Goal: Transaction & Acquisition: Obtain resource

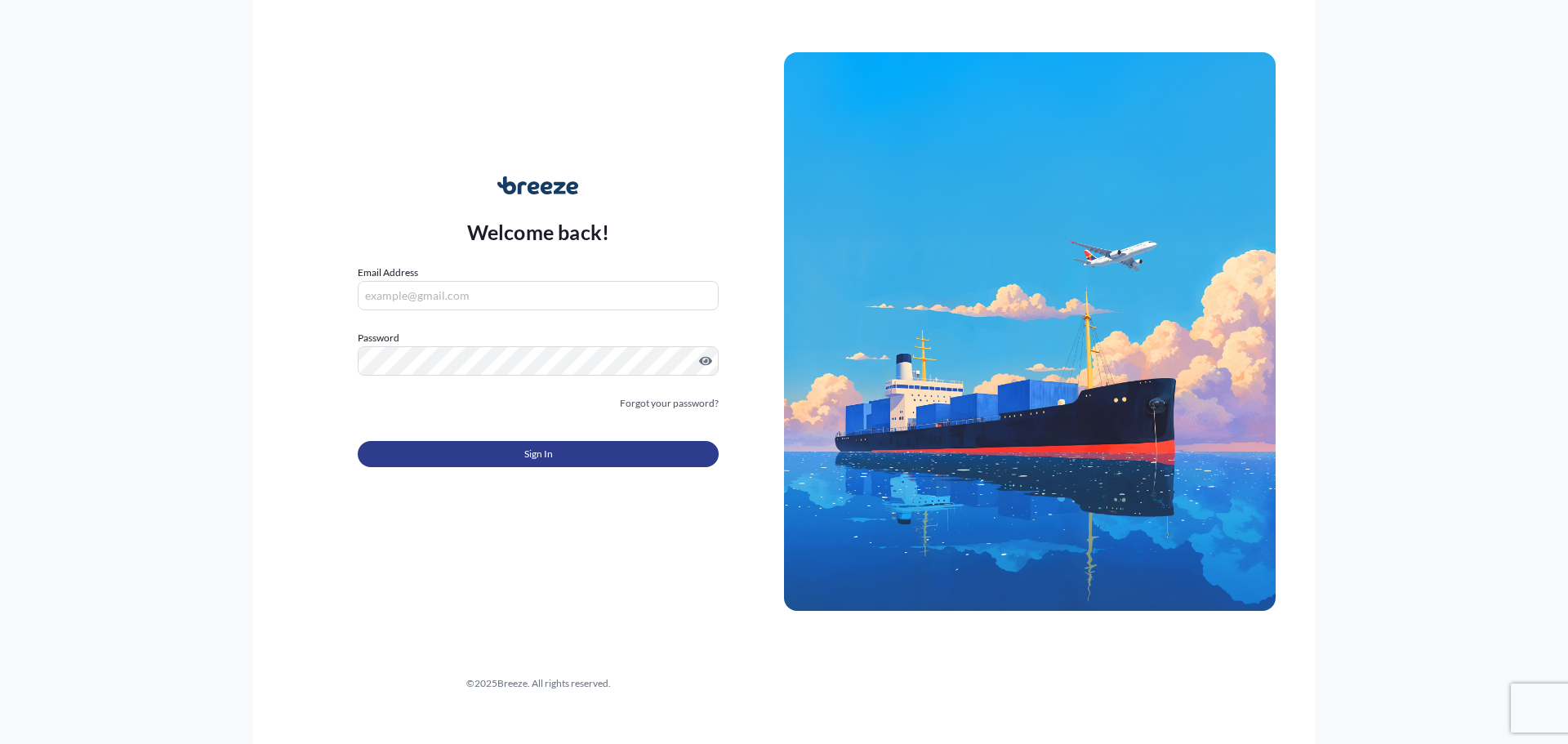
type input "[EMAIL_ADDRESS][DOMAIN_NAME]"
click at [490, 453] on button "Sign In" at bounding box center [538, 454] width 361 height 26
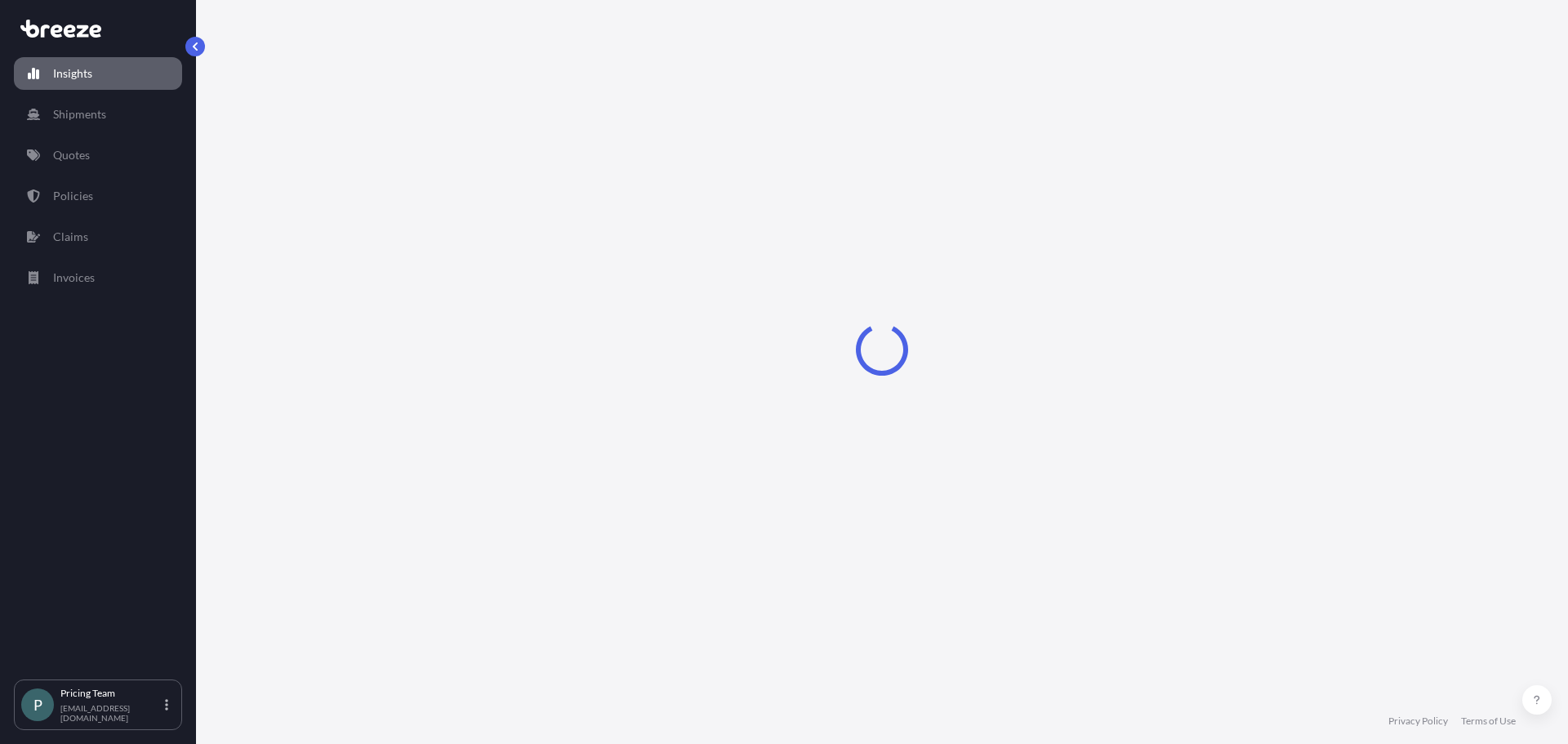
select select "2025"
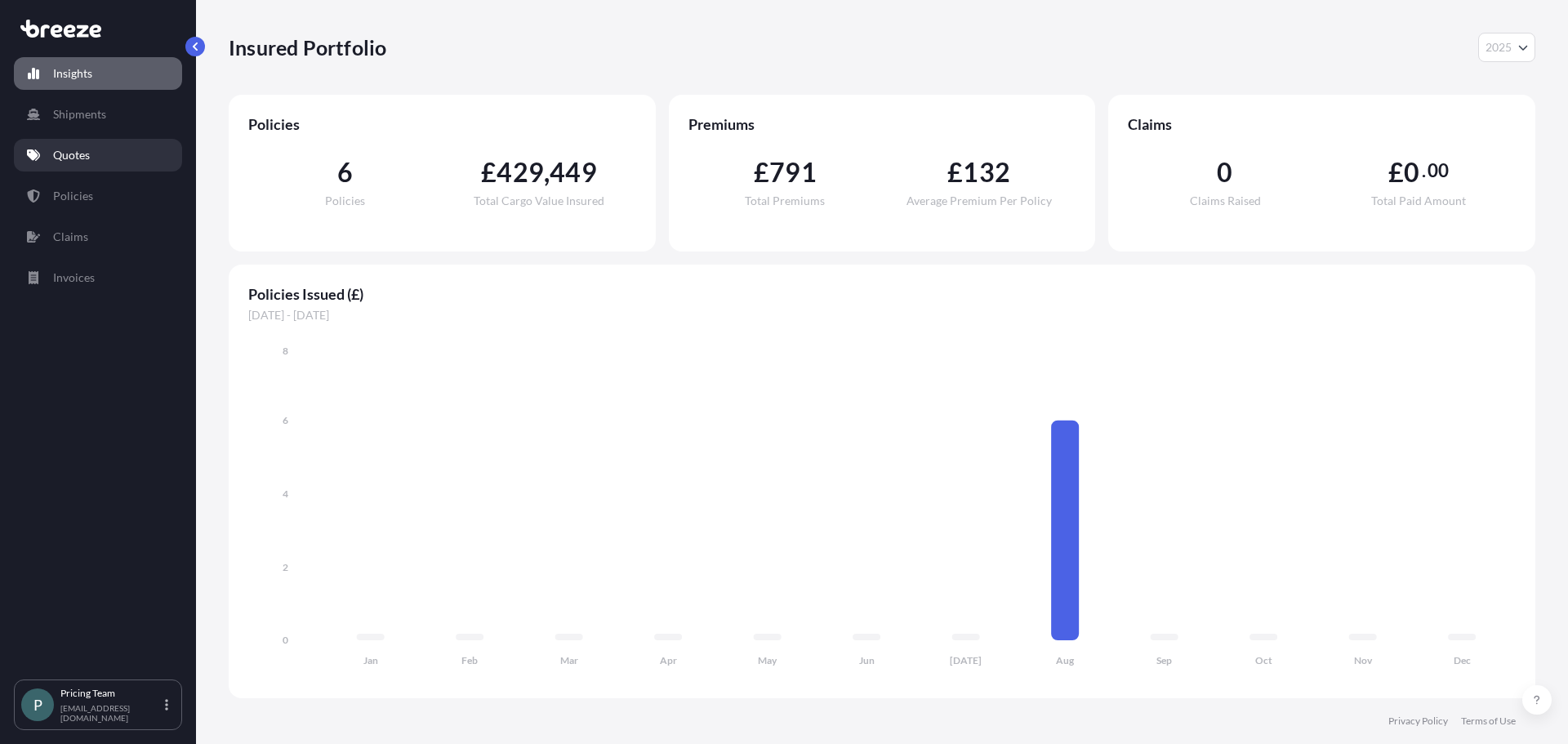
click at [89, 153] on p "Quotes" at bounding box center [71, 155] width 37 height 16
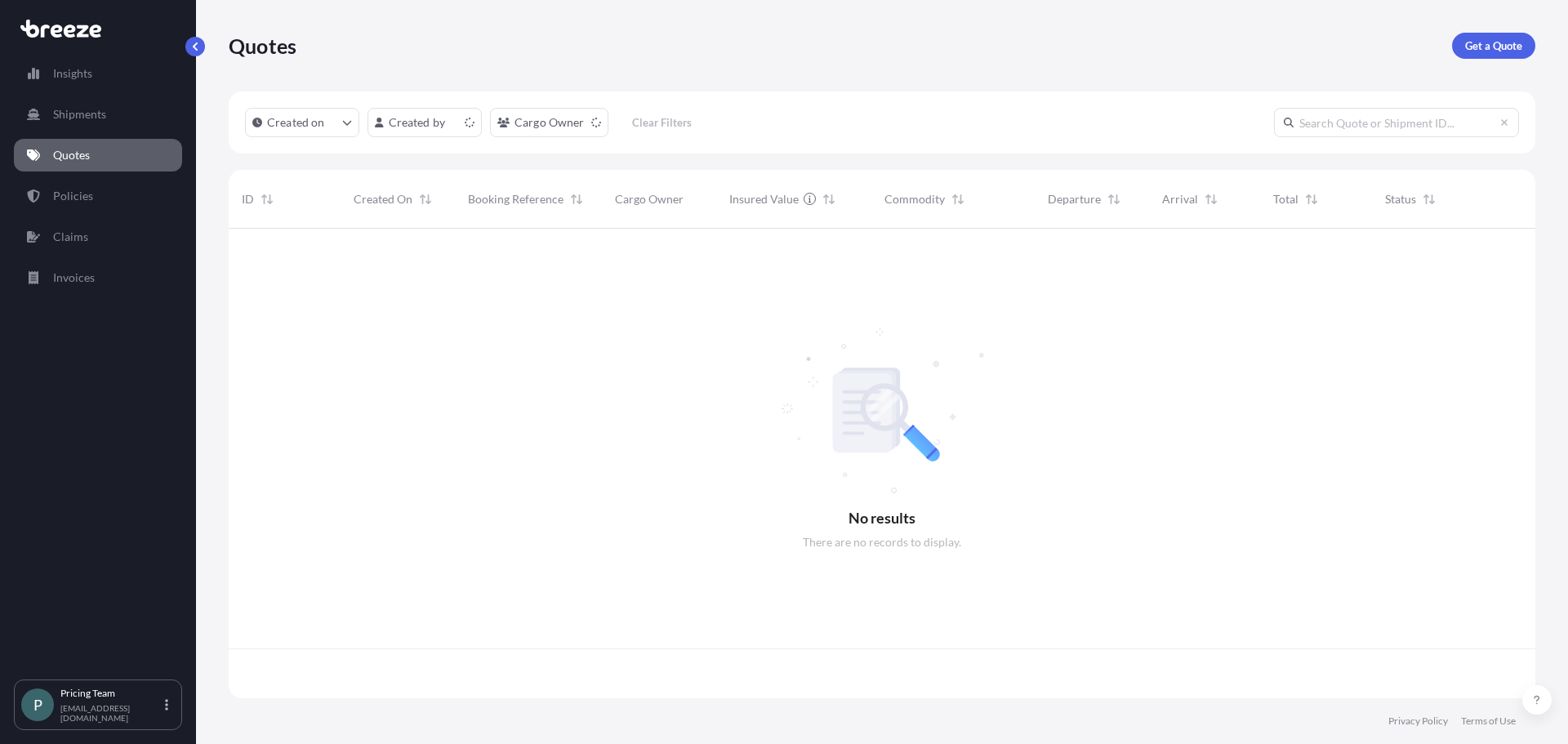
scroll to position [467, 1294]
click at [1493, 56] on link "Get a Quote" at bounding box center [1494, 46] width 84 height 26
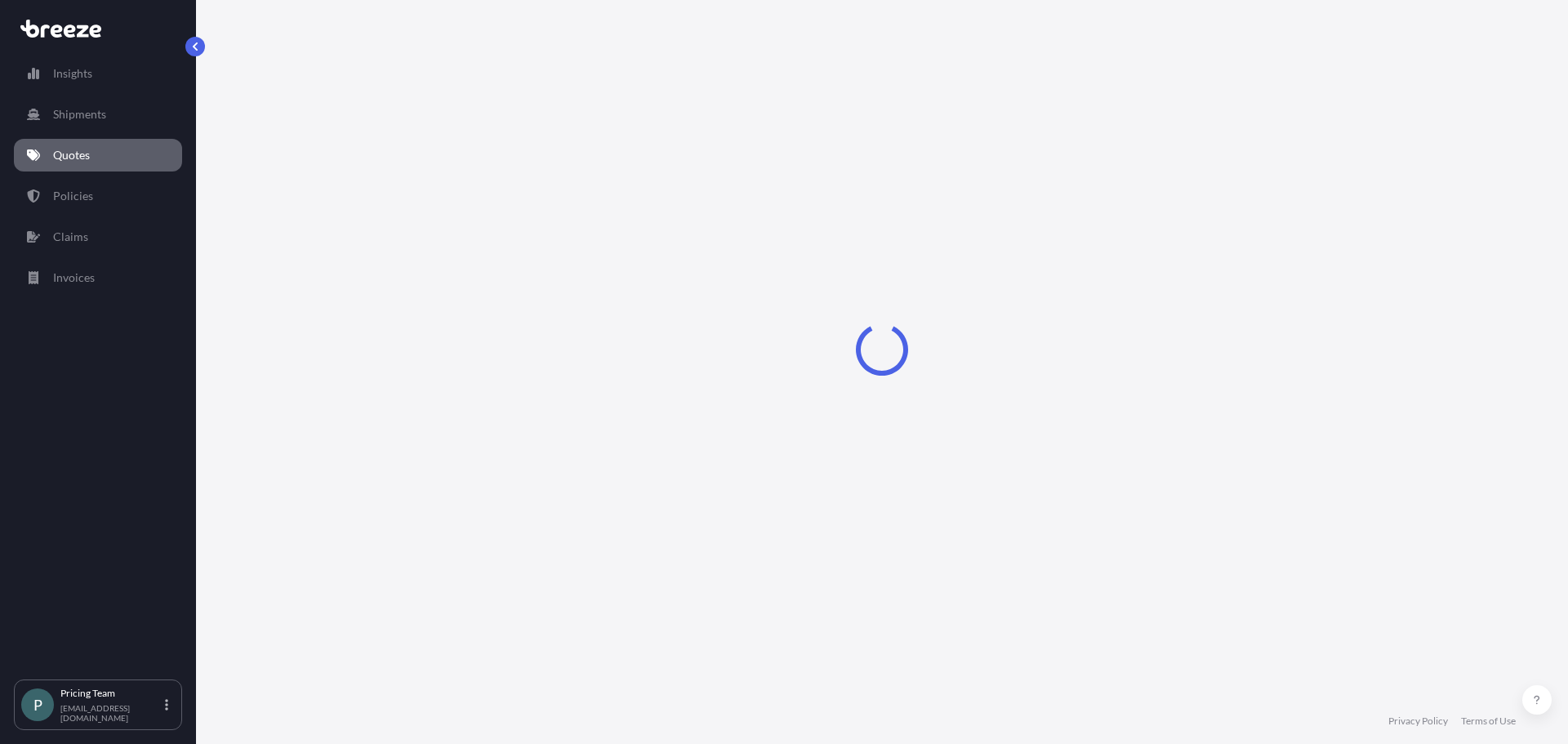
select select "Road"
select select "Sea"
select select "1"
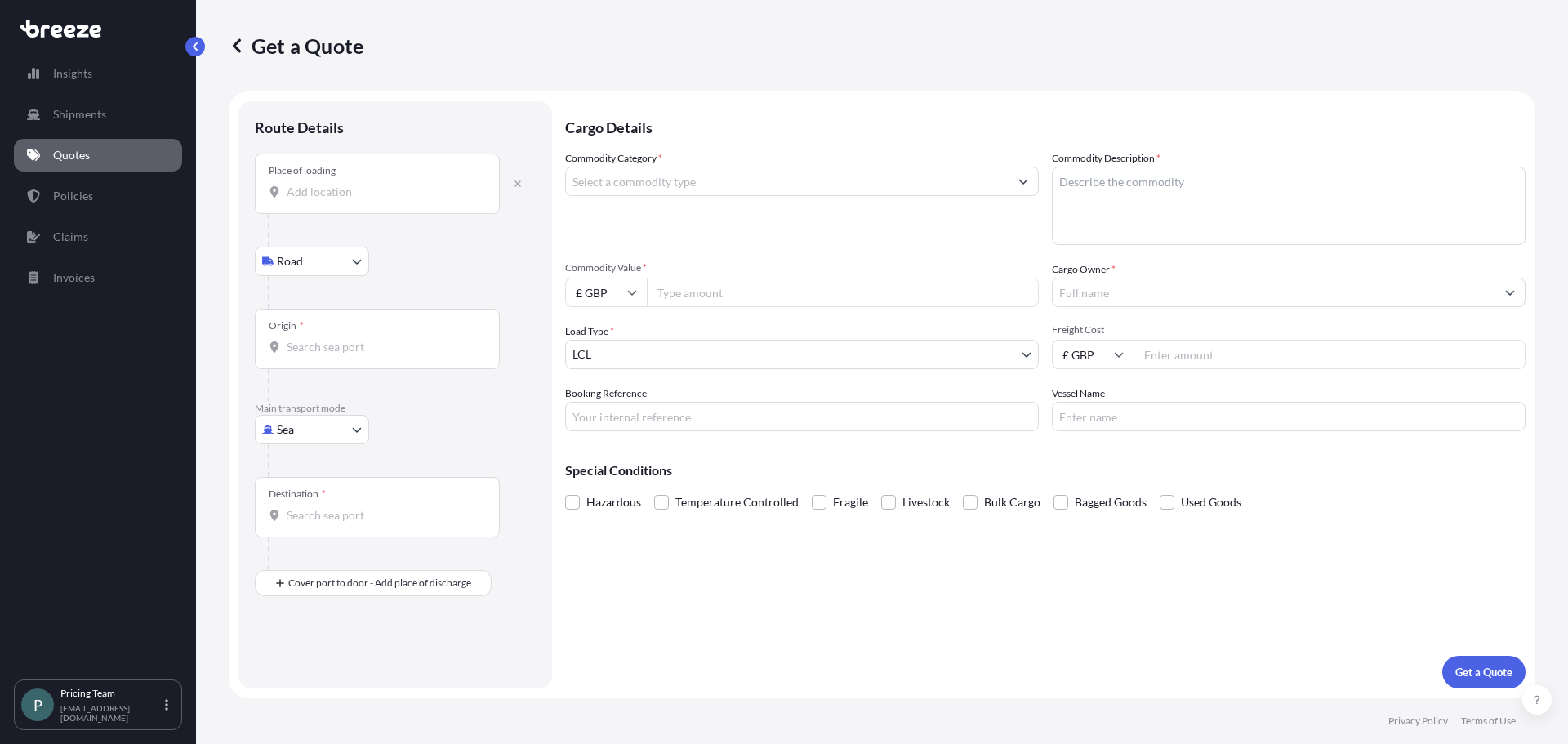
click at [369, 206] on div "Place of loading" at bounding box center [377, 184] width 245 height 61
click at [369, 200] on input "Place of loading" at bounding box center [383, 192] width 193 height 16
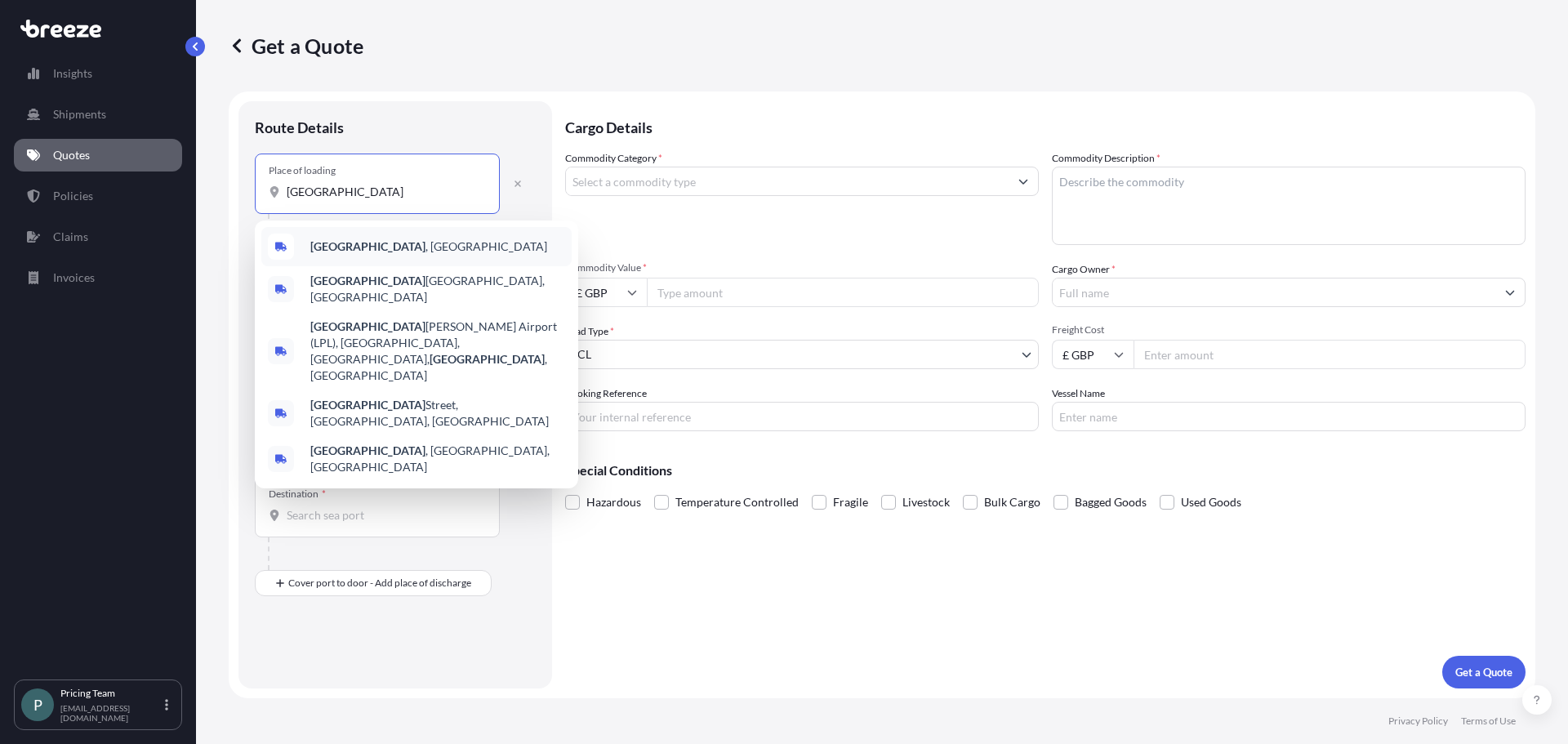
click at [371, 240] on span "[GEOGRAPHIC_DATA] , [GEOGRAPHIC_DATA]" at bounding box center [428, 247] width 237 height 16
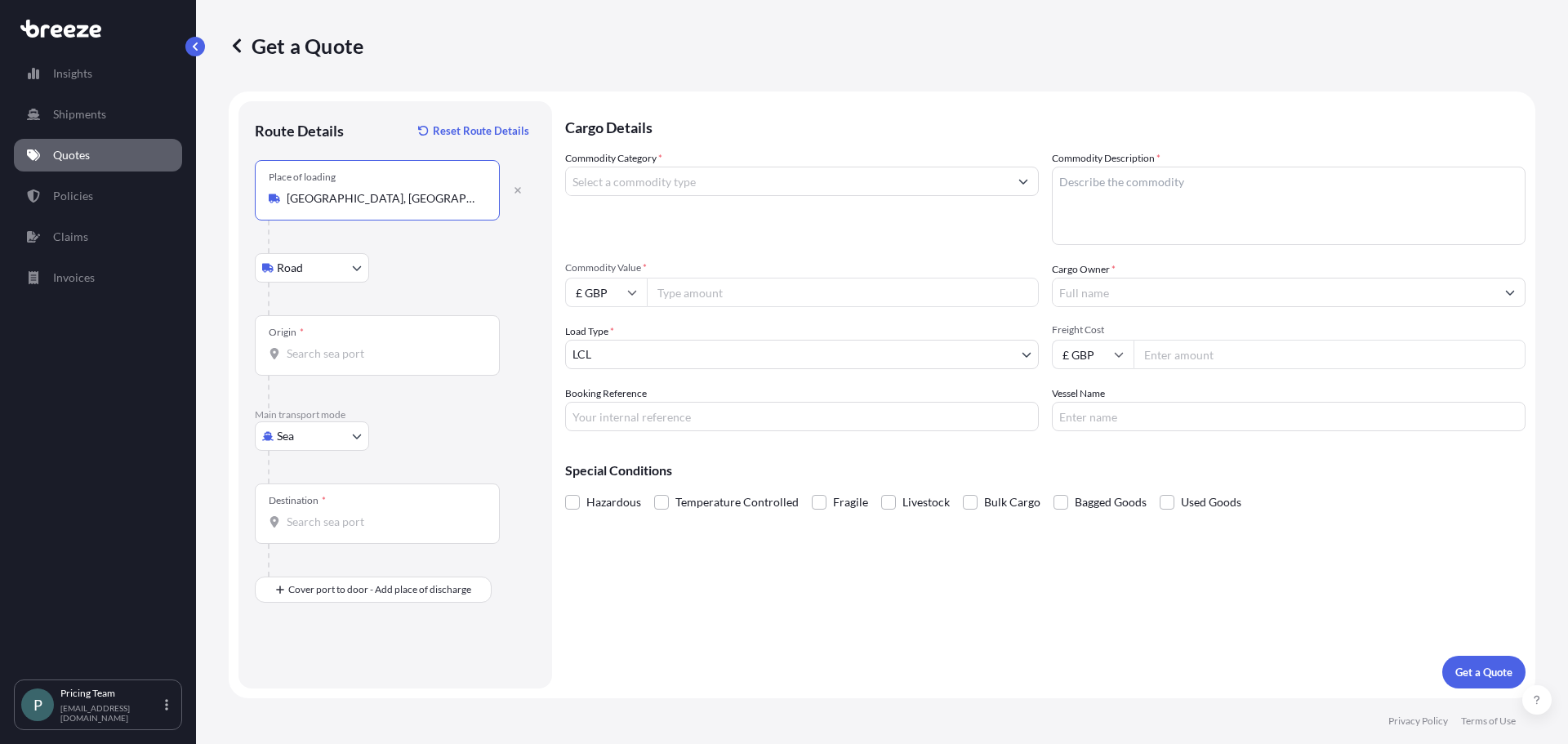
type input "[GEOGRAPHIC_DATA], [GEOGRAPHIC_DATA]"
click at [344, 353] on input "Origin *" at bounding box center [383, 354] width 193 height 16
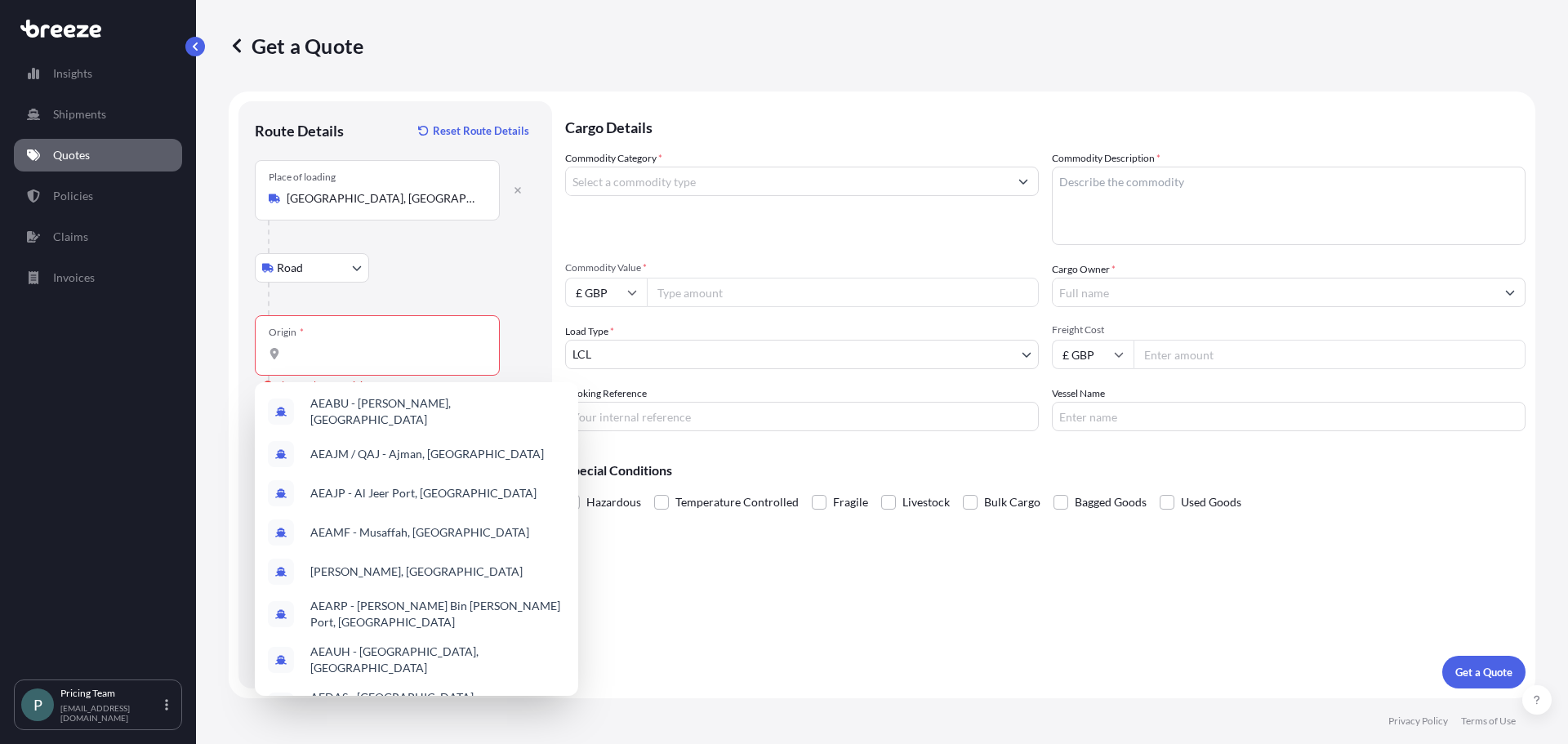
click at [1340, 90] on div "Get a Quote" at bounding box center [882, 46] width 1306 height 92
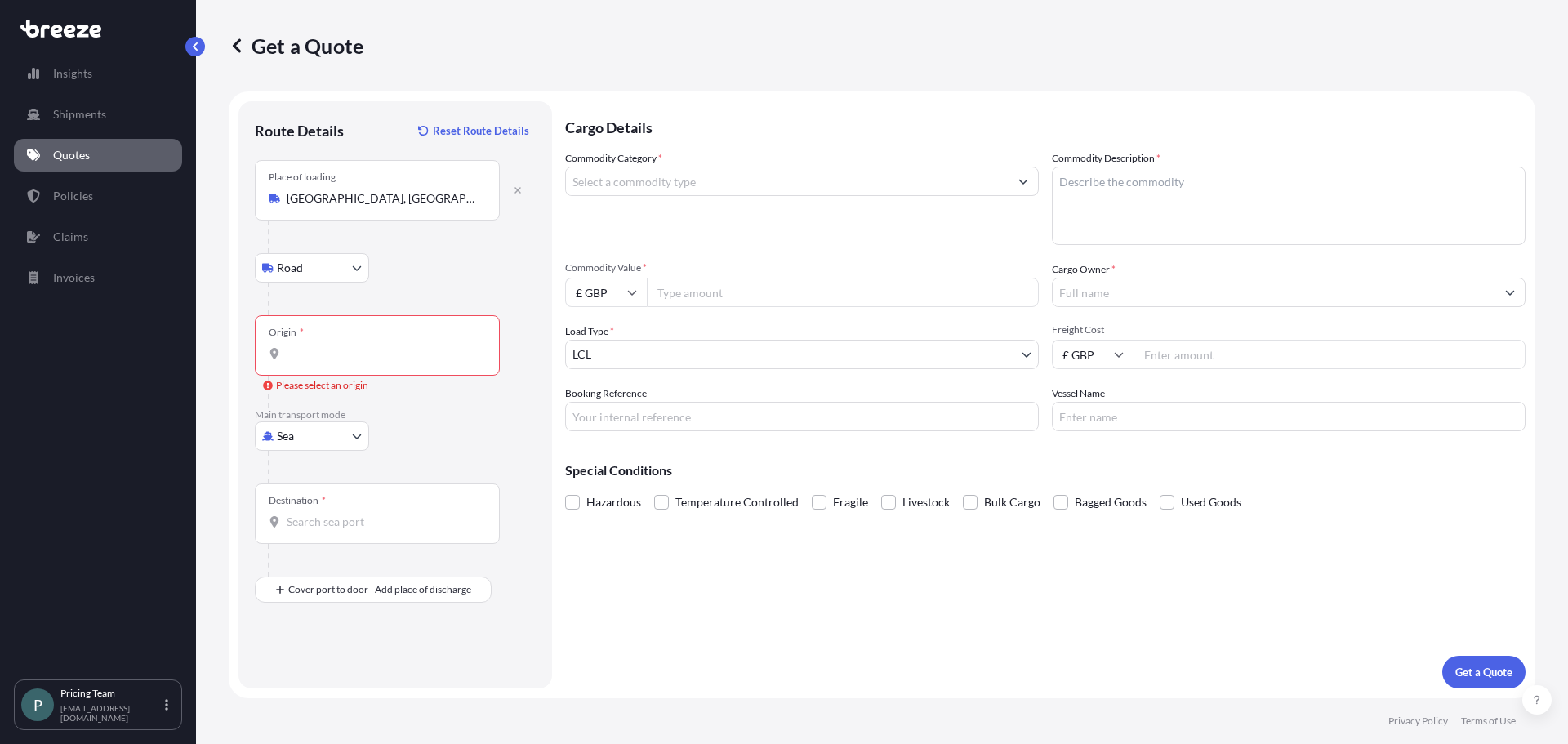
click at [379, 342] on div "Origin *" at bounding box center [377, 345] width 245 height 61
click at [379, 345] on input "Origin * Please select an origin" at bounding box center [383, 354] width 193 height 16
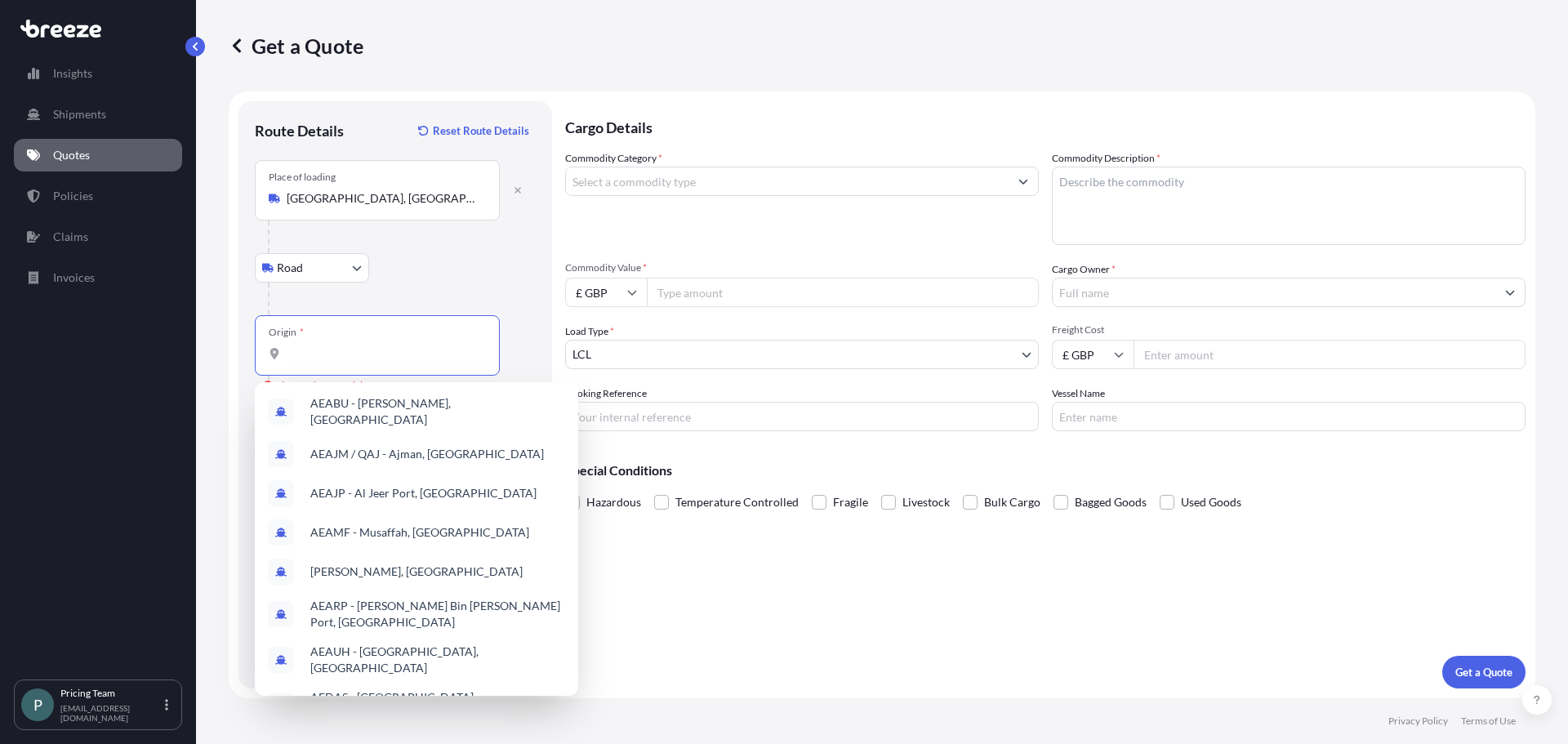
click at [389, 357] on input "Origin * Please select an origin" at bounding box center [383, 354] width 193 height 16
click at [979, 39] on div "Get a Quote" at bounding box center [882, 46] width 1306 height 26
click at [370, 357] on input "Origin * Please select an origin" at bounding box center [383, 354] width 193 height 16
